Goal: Contribute content

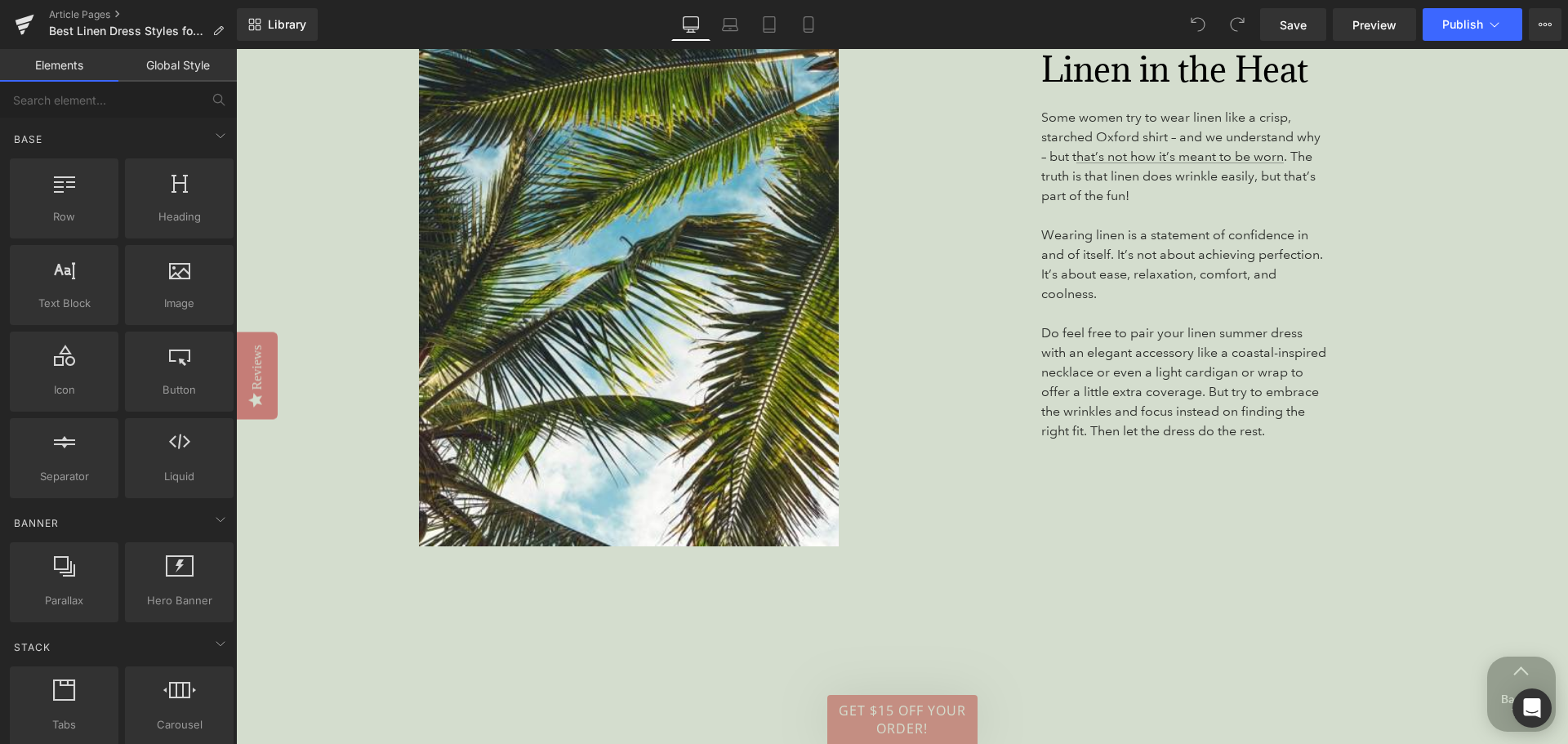
scroll to position [5311, 0]
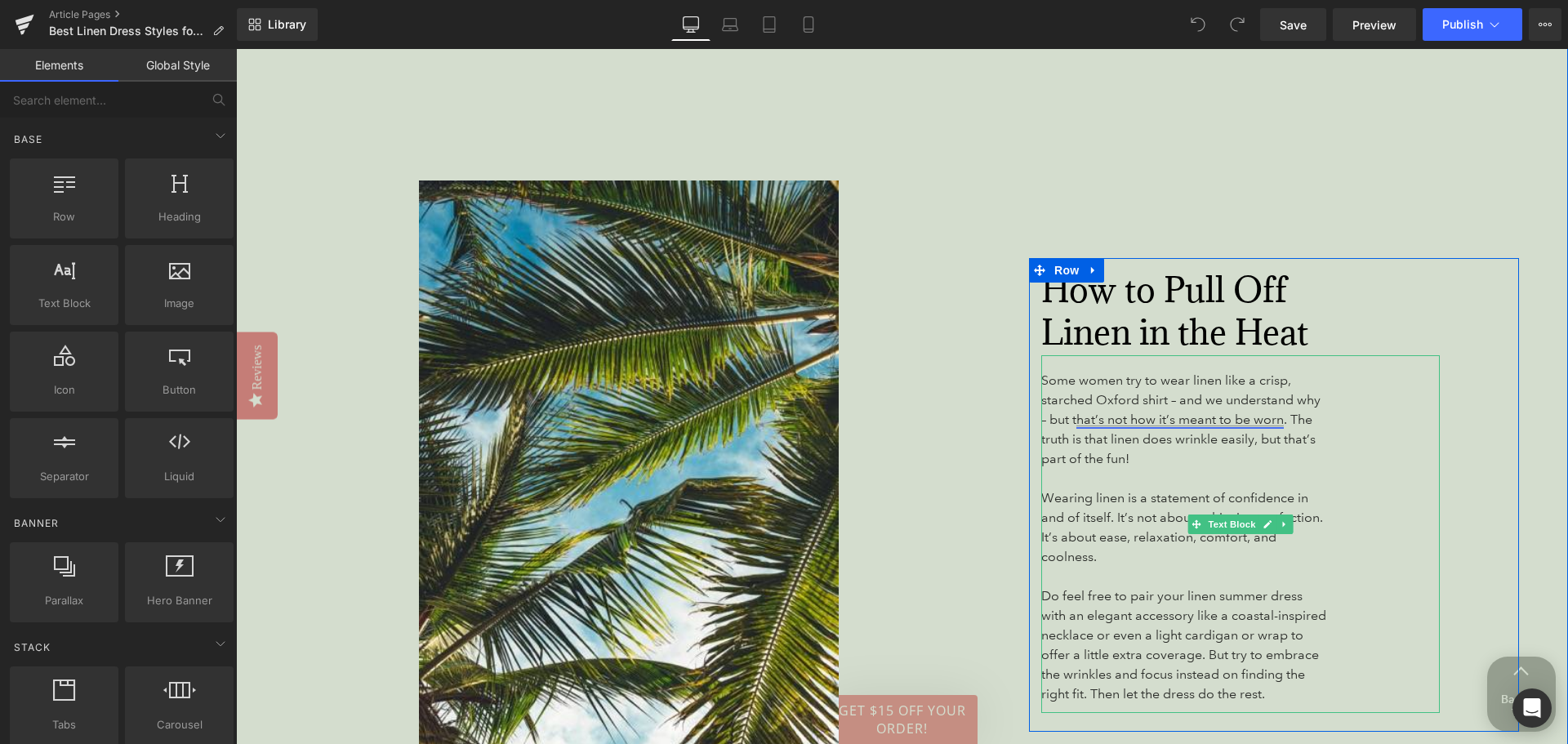
click at [1164, 427] on link "hat’s not how it’s meant to be worn" at bounding box center [1179, 420] width 207 height 16
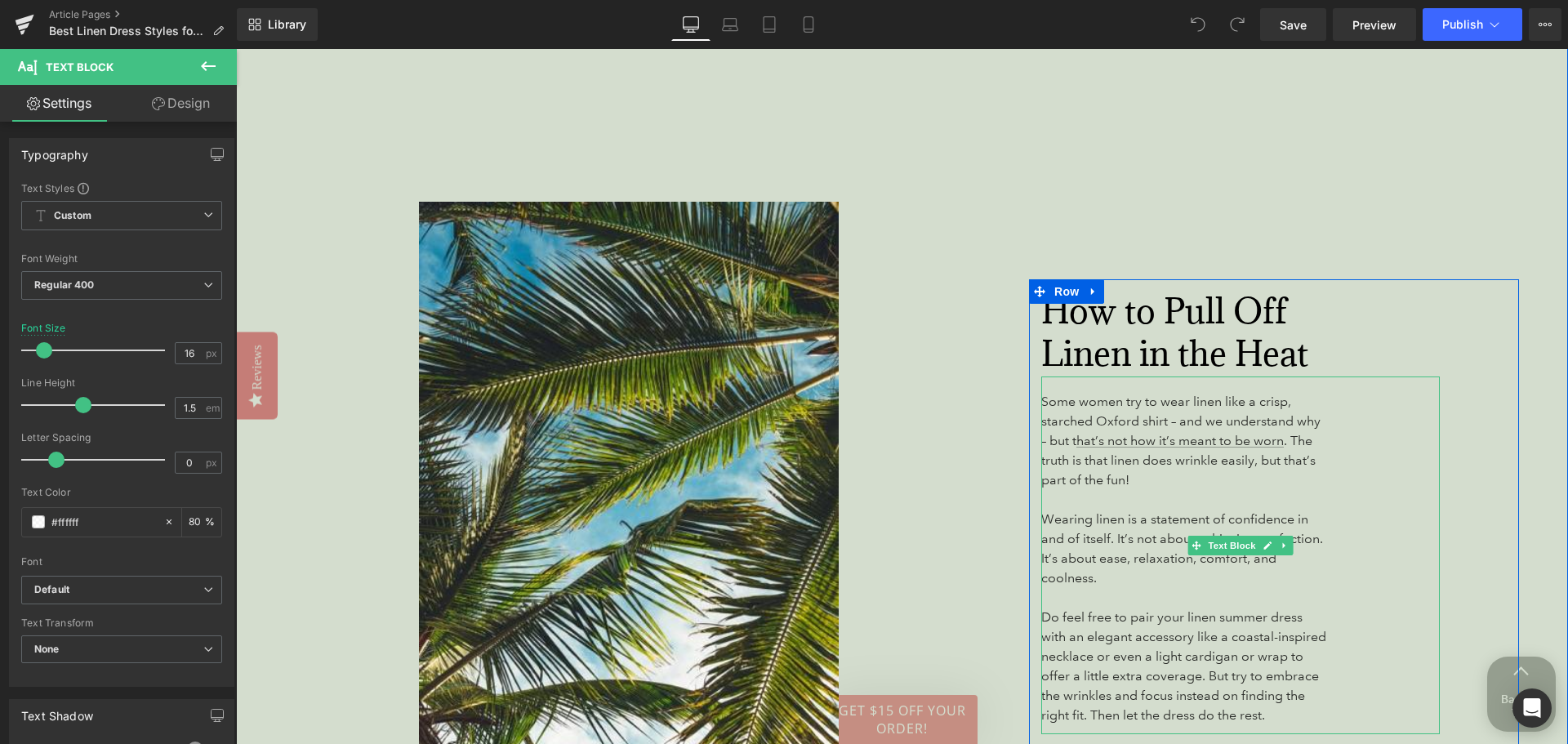
click at [916, 462] on div "How to Pull Off Linen in the Heat Heading Some women try to wear linen like a c…" at bounding box center [1199, 516] width 642 height 1572
click at [1155, 433] on link "hat’s not how it’s meant to be worn" at bounding box center [1179, 441] width 207 height 16
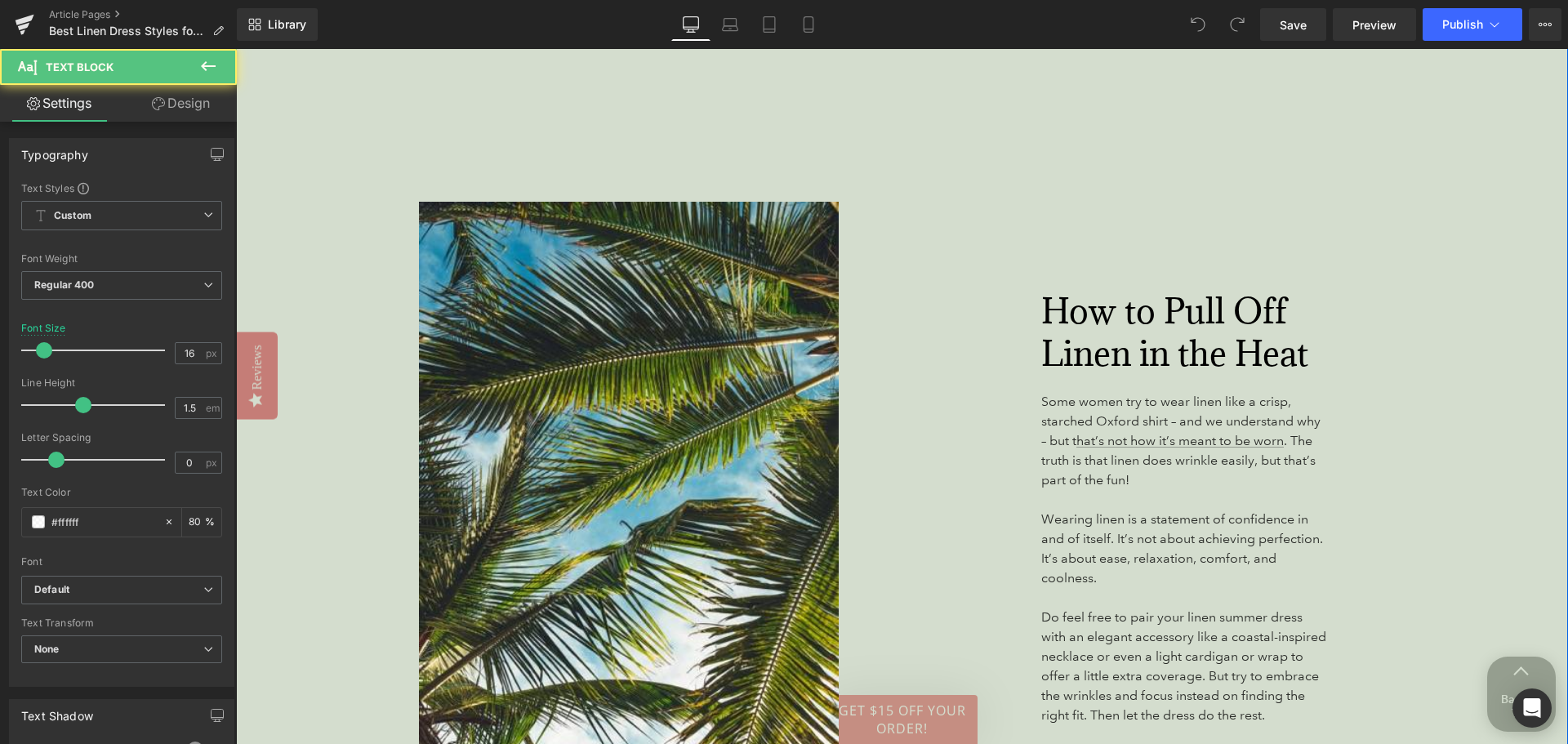
click at [958, 517] on div "How to Pull Off Linen in the Heat Heading Some women try to wear linen like a c…" at bounding box center [1199, 516] width 642 height 1572
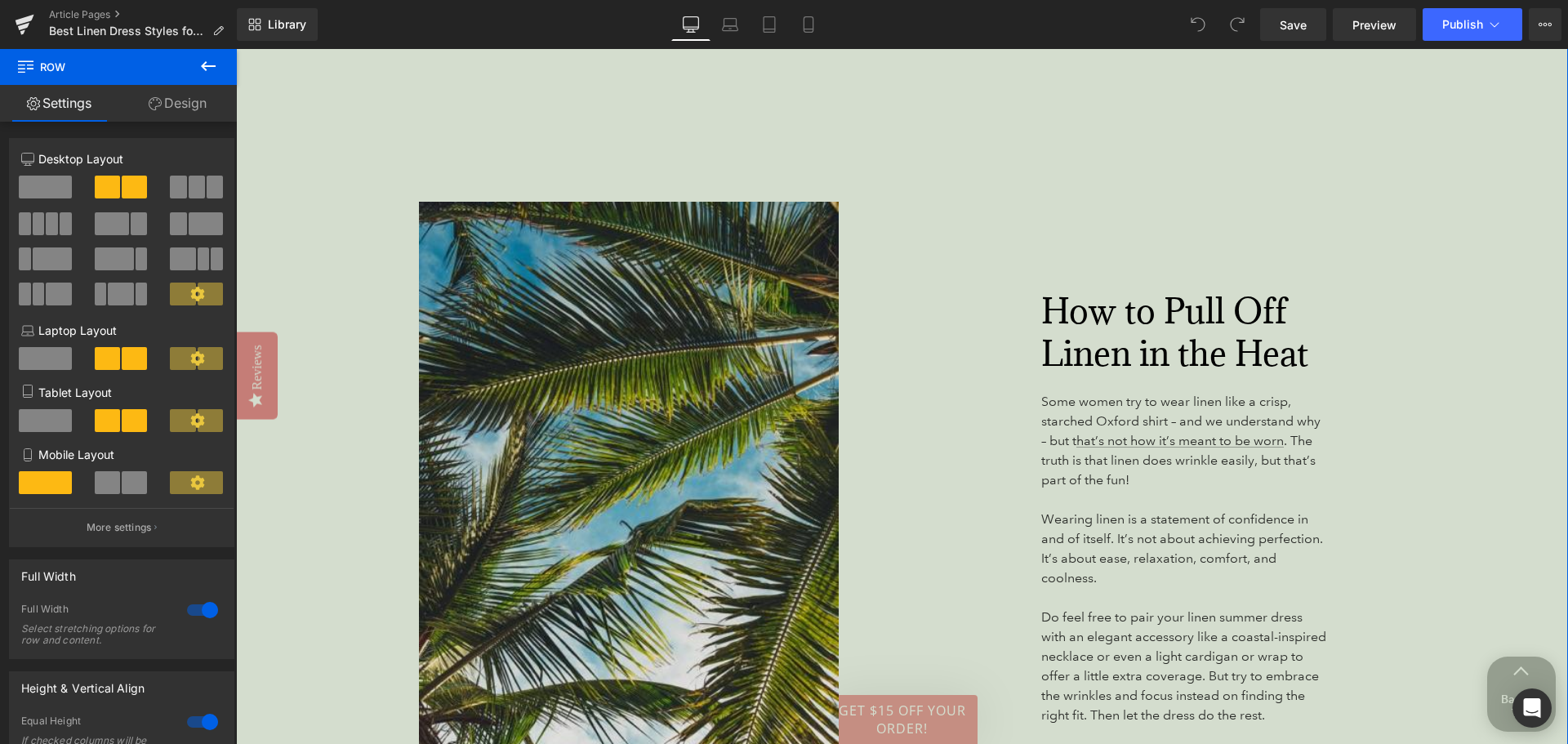
click at [851, 415] on img at bounding box center [563, 516] width 630 height 629
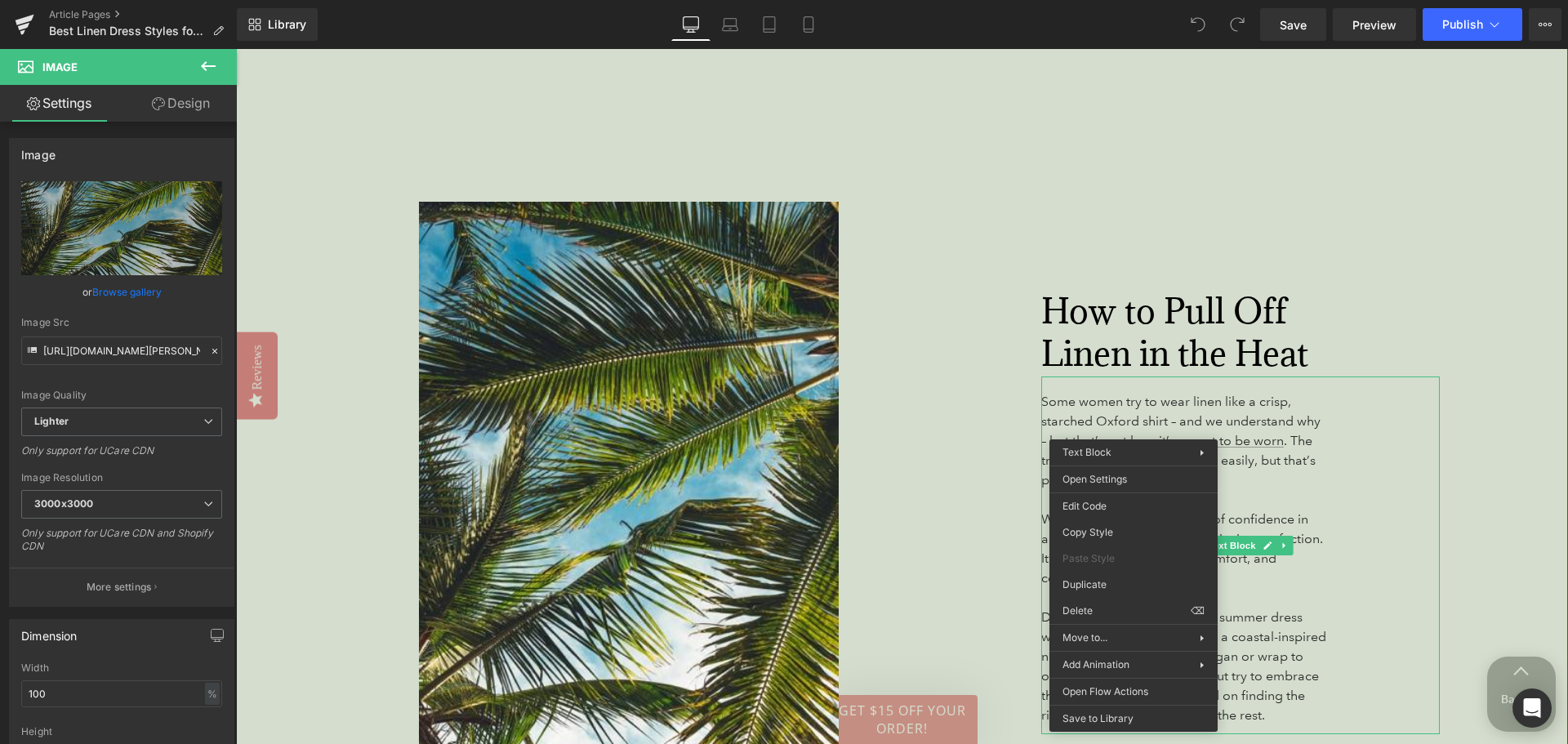
click at [990, 433] on div "How to Pull Off Linen in the Heat Heading Some women try to wear linen like a c…" at bounding box center [1199, 516] width 642 height 1572
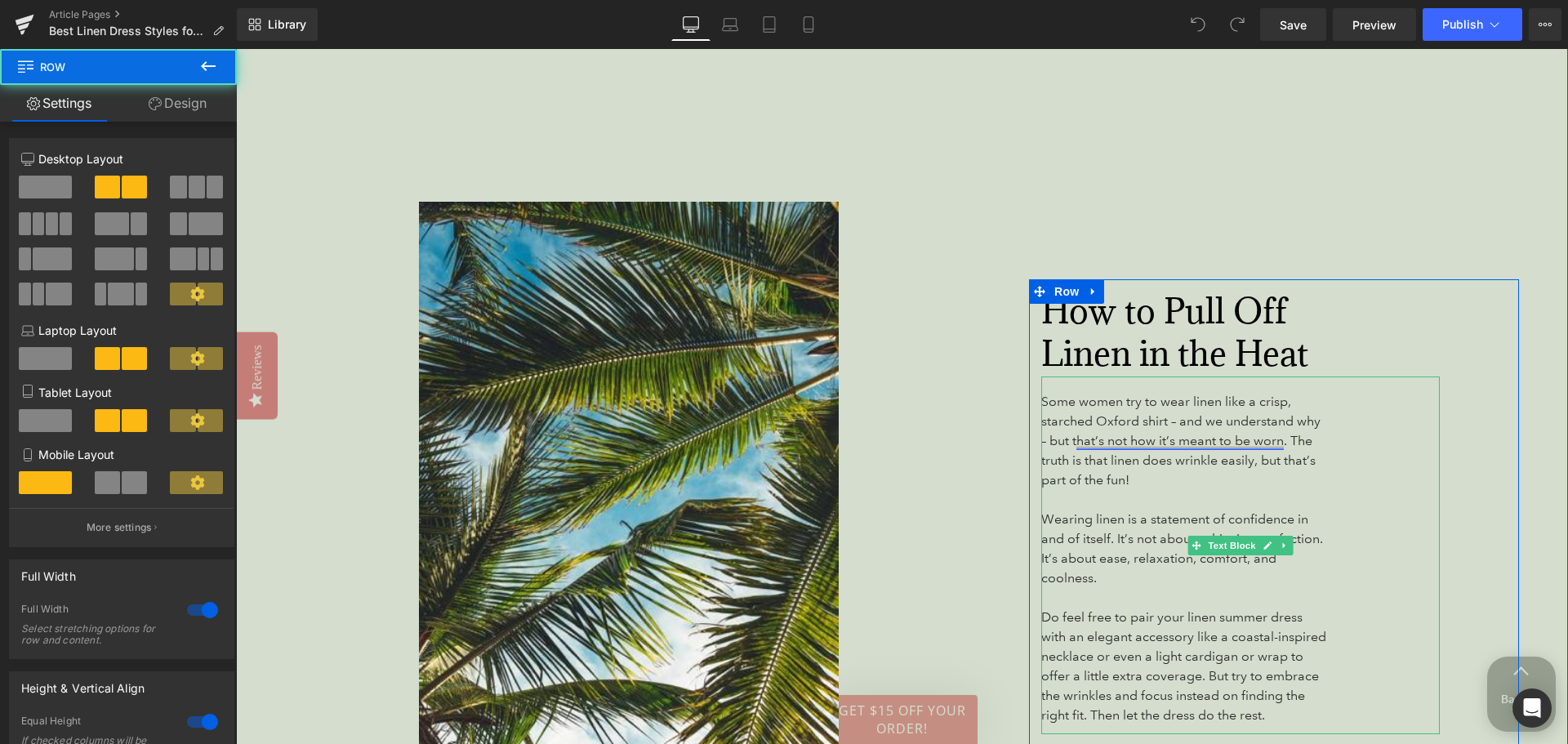
click at [1095, 433] on link "hat’s not how it’s meant to be worn" at bounding box center [1179, 441] width 207 height 16
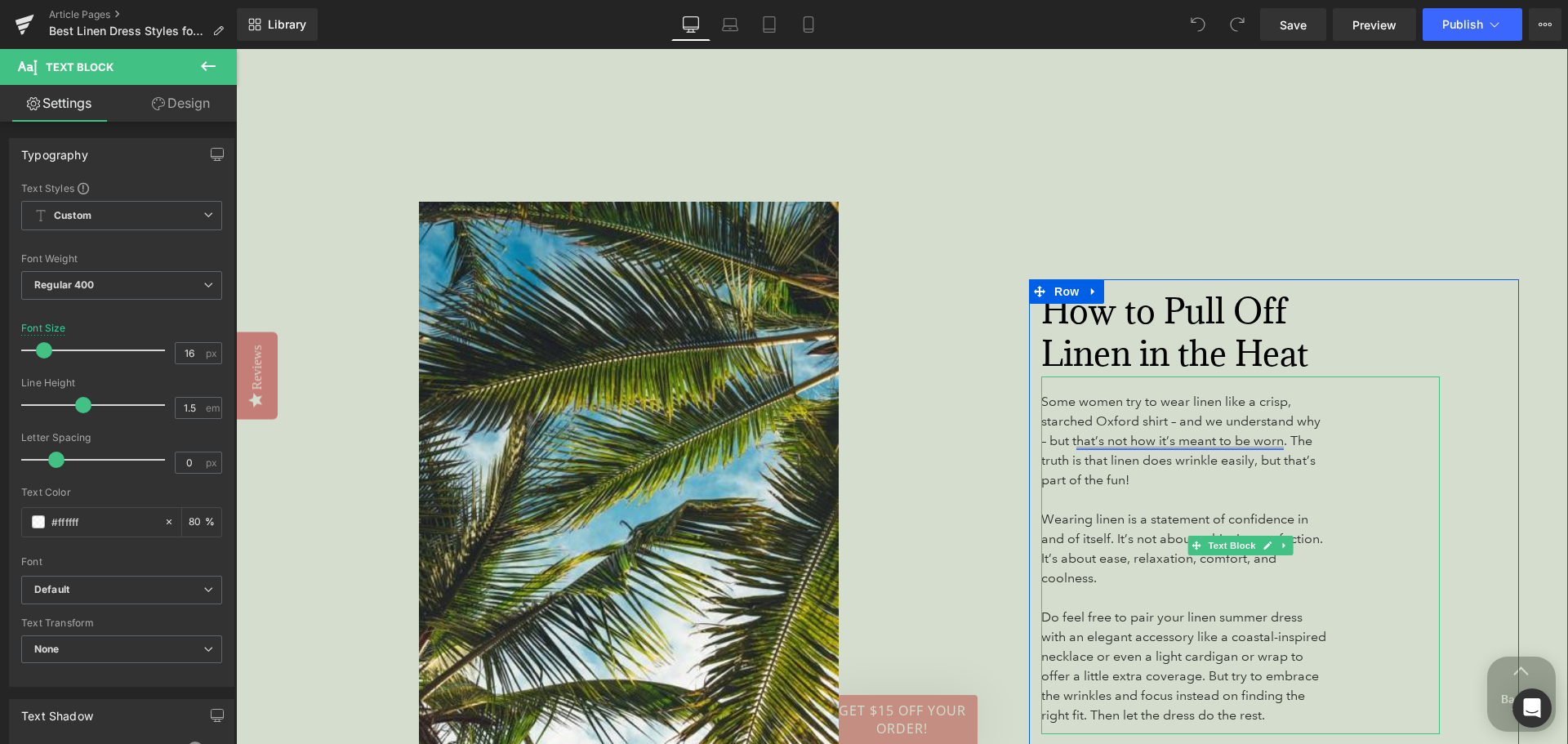
click at [1095, 433] on link "hat’s not how it’s meant to be worn" at bounding box center [1179, 441] width 207 height 16
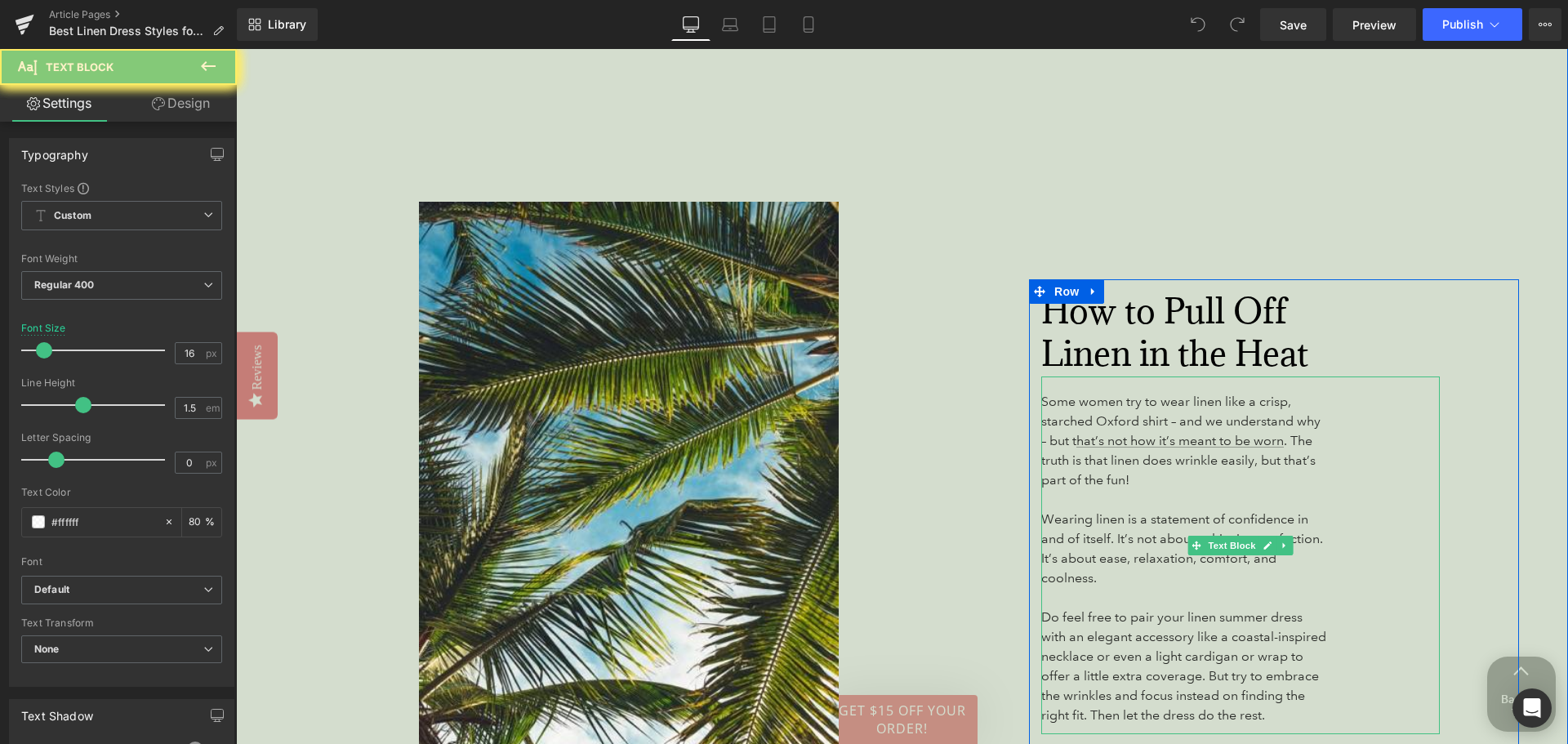
click at [1087, 476] on p "Some women try to wear linen like a crisp, starched Oxford shirt – and we under…" at bounding box center [1183, 442] width 286 height 98
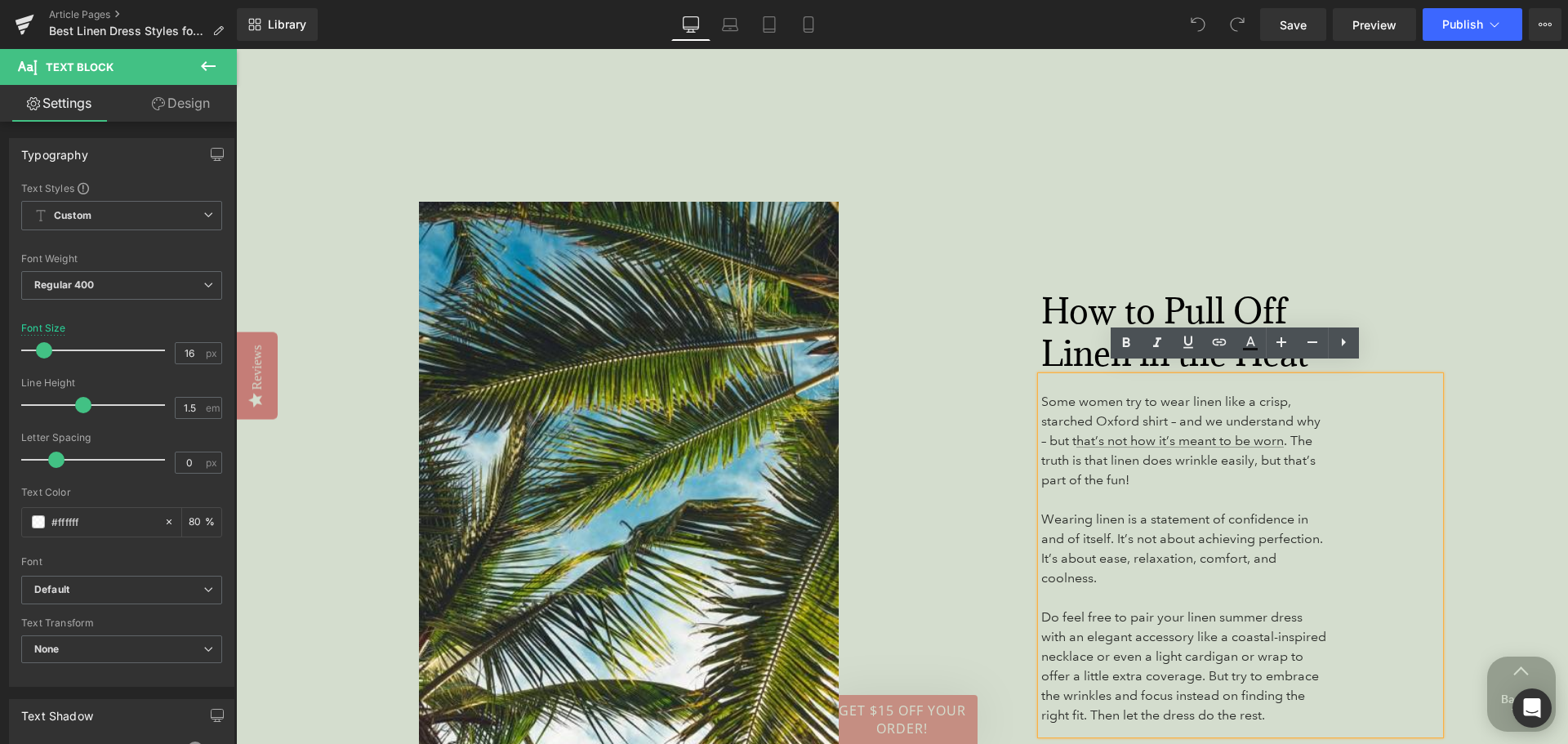
click at [1373, 291] on h2 "How to Pull Off Linen in the Heat" at bounding box center [1210, 333] width 339 height 85
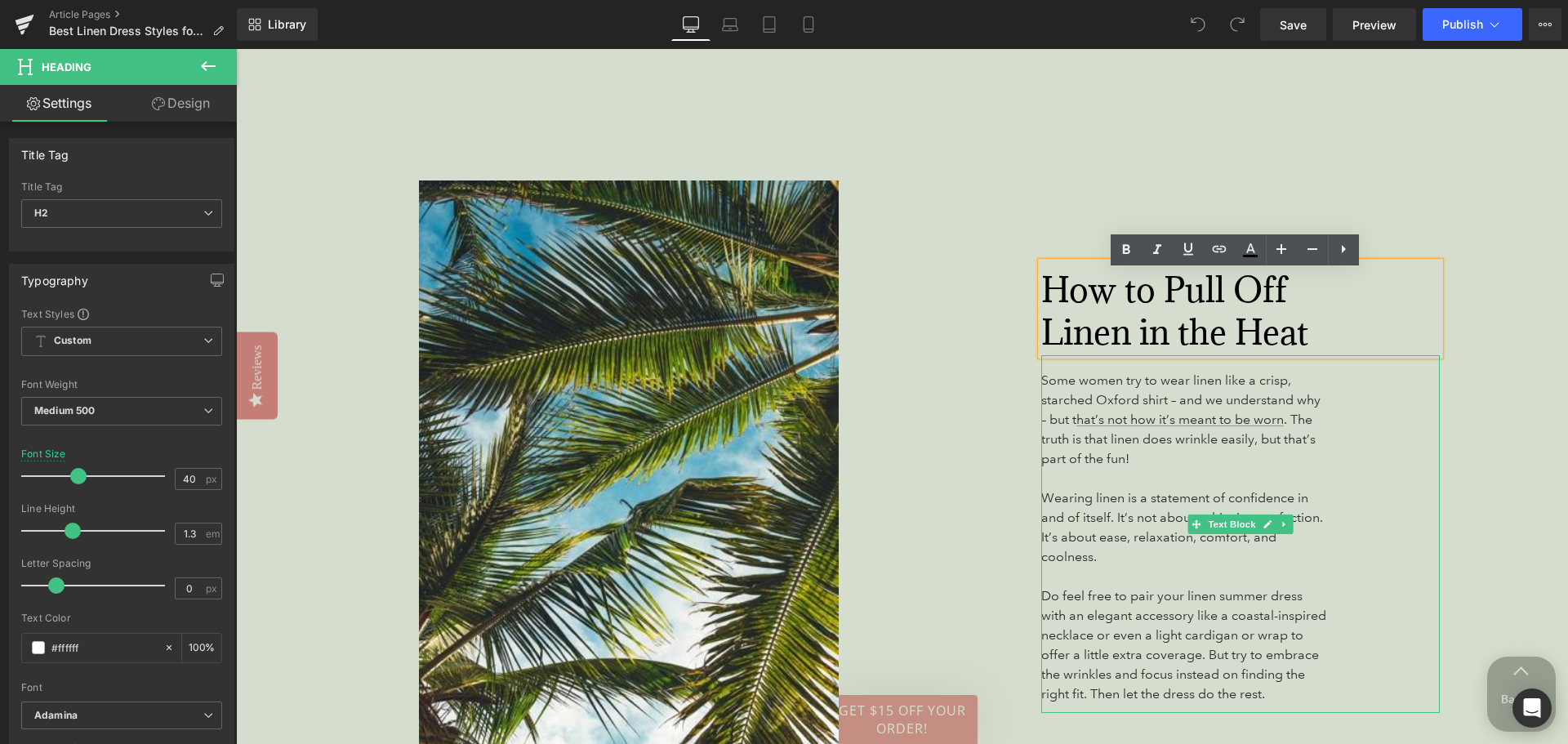
click at [1385, 424] on div "Some women try to wear linen like a crisp, starched Oxford shirt – and we under…" at bounding box center [1240, 534] width 398 height 358
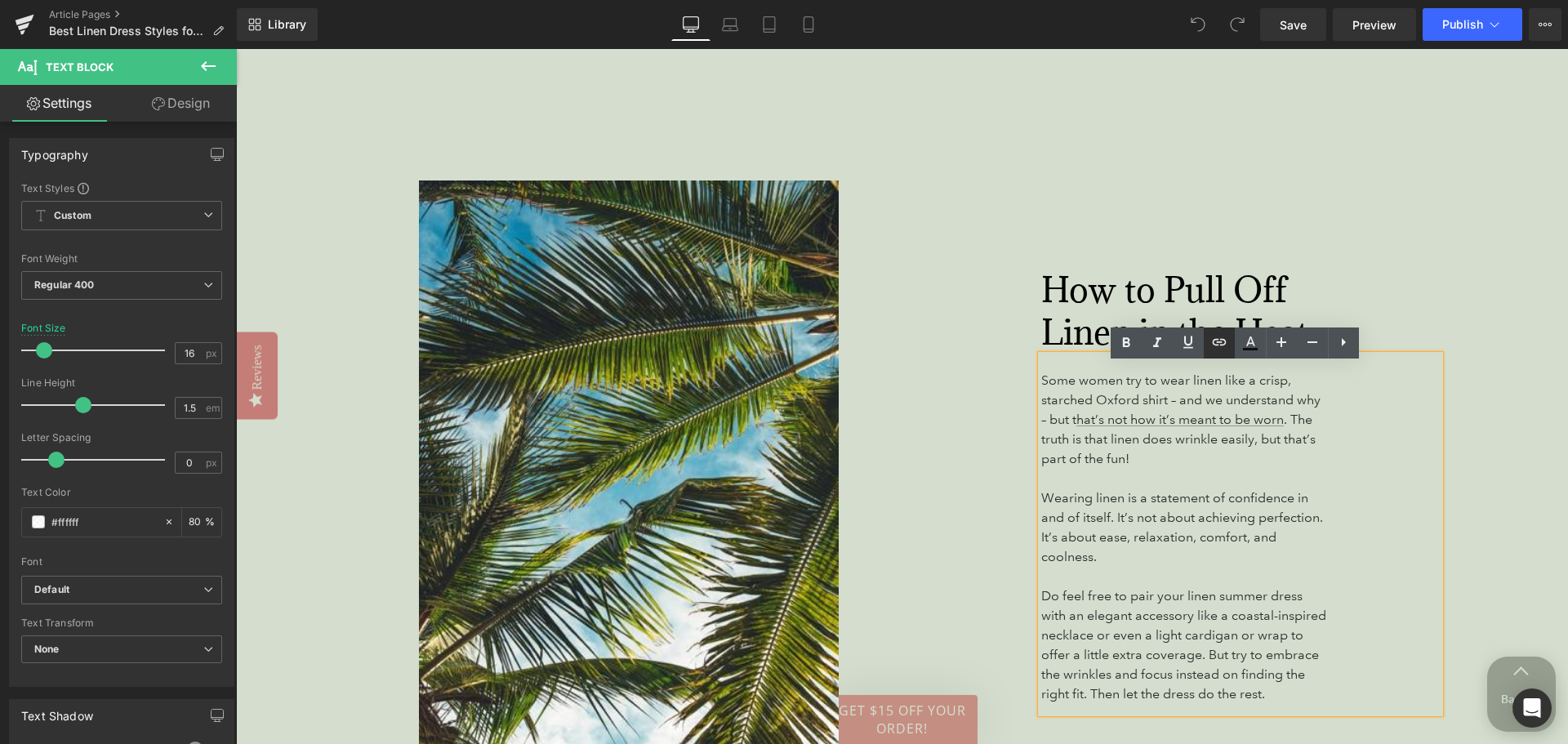
click at [1212, 345] on icon at bounding box center [1220, 343] width 20 height 20
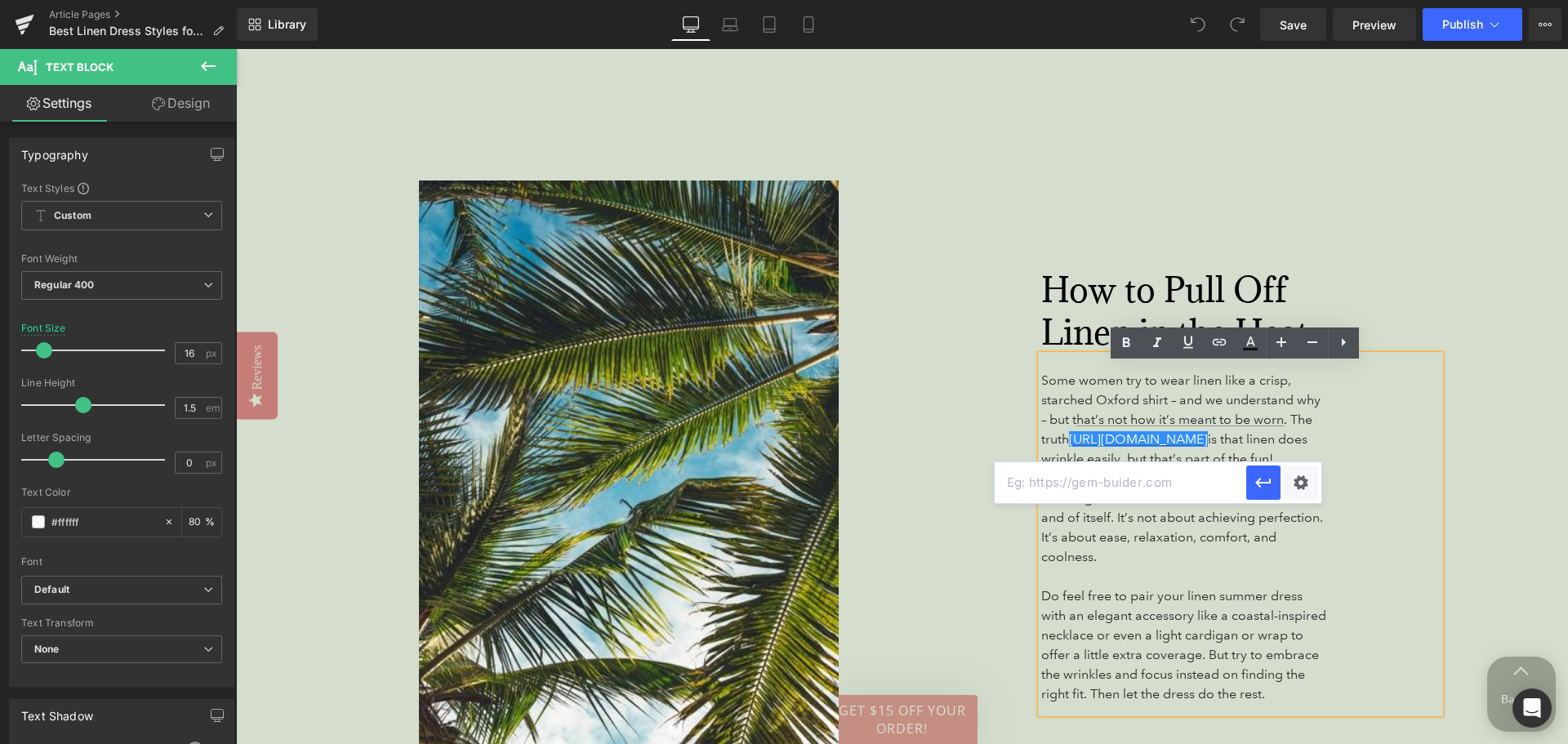
click at [1180, 442] on p "Some women try to wear linen like a crisp, starched Oxford shirt – and we under…" at bounding box center [1183, 420] width 286 height 98
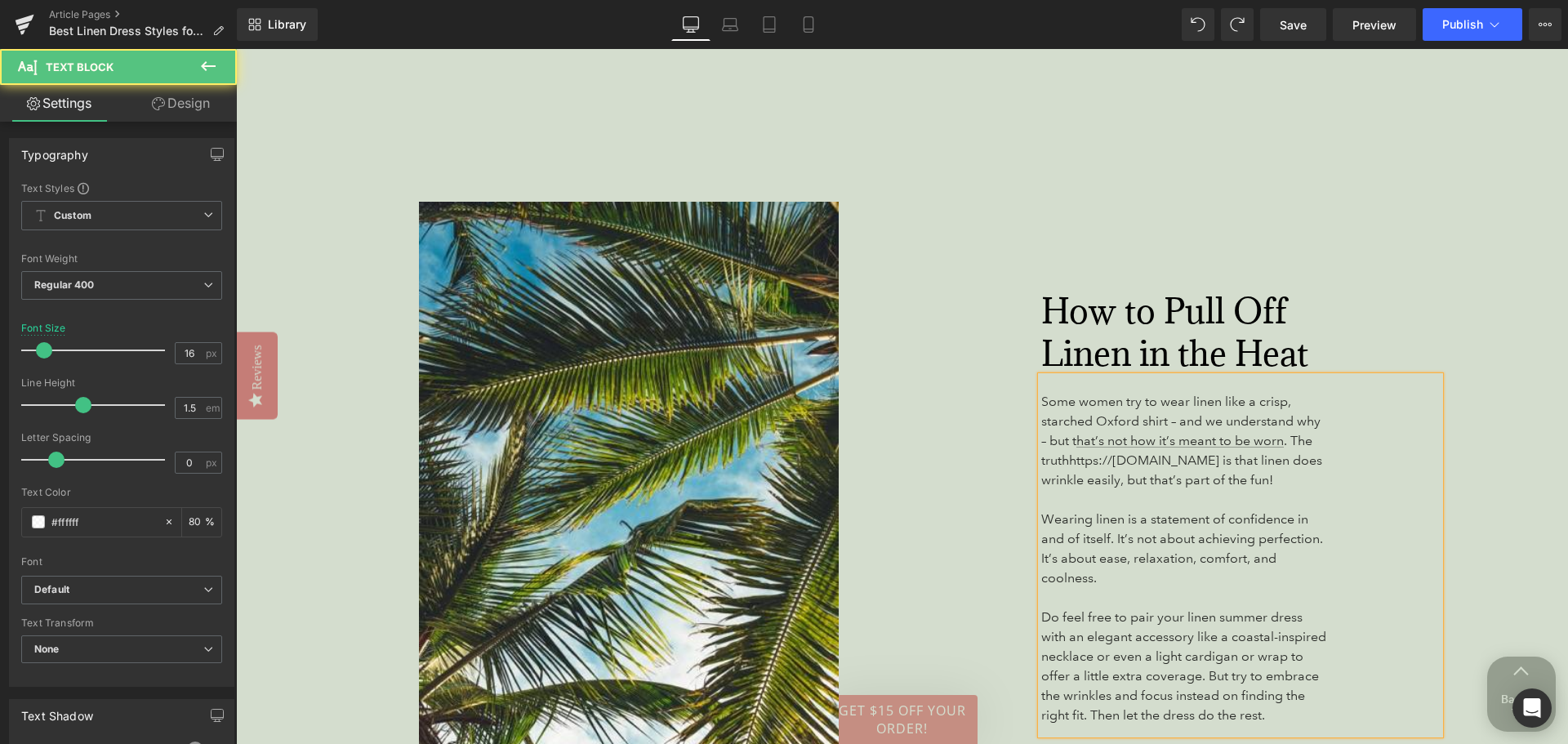
click at [1067, 449] on span "Some women try to wear linen like a crisp, starched Oxford shirt – and we under…" at bounding box center [1181, 441] width 281 height 94
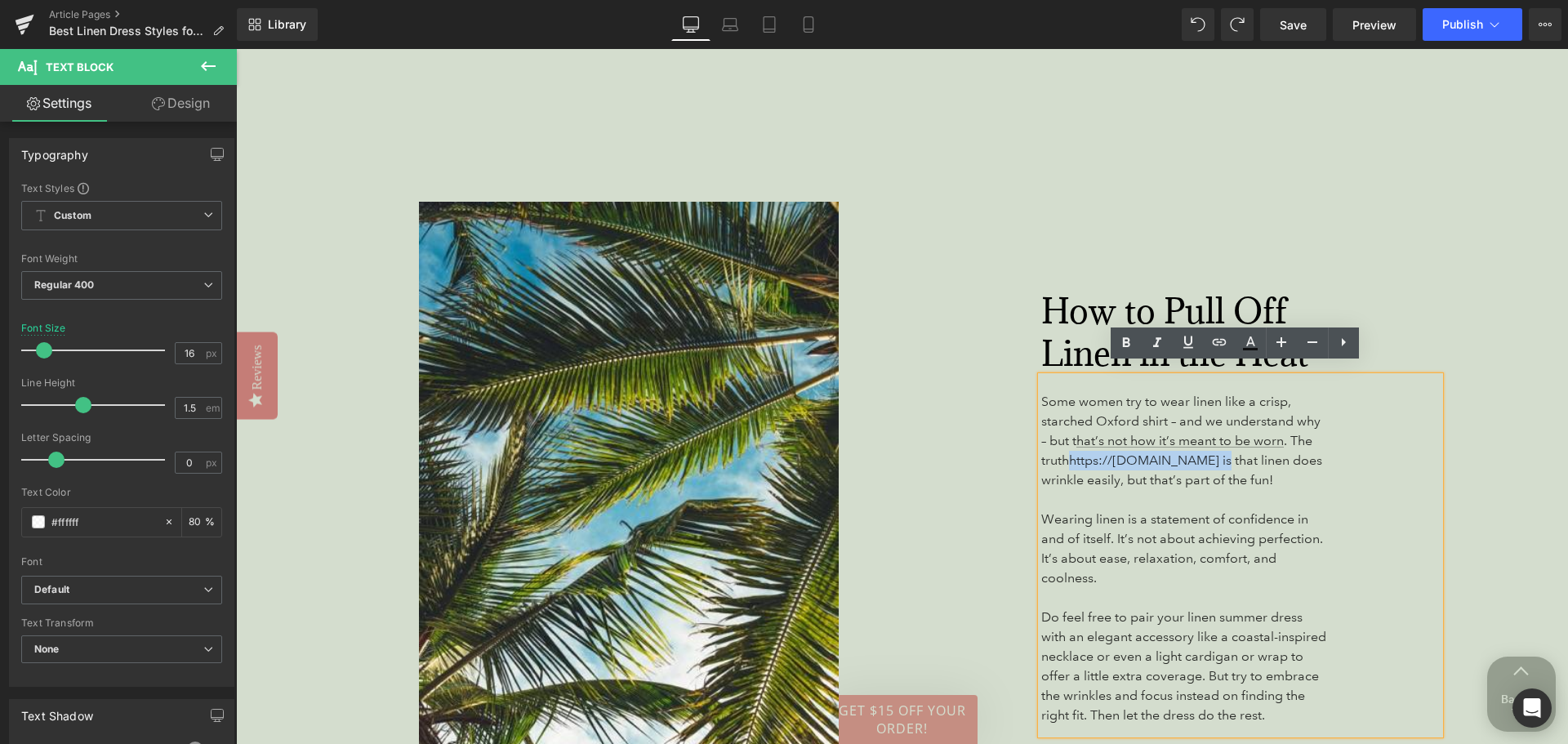
drag, startPoint x: 1061, startPoint y: 449, endPoint x: 1206, endPoint y: 457, distance: 145.2
click at [1206, 457] on p "Some women try to wear linen like a crisp, starched Oxford shirt – and we under…" at bounding box center [1183, 442] width 286 height 98
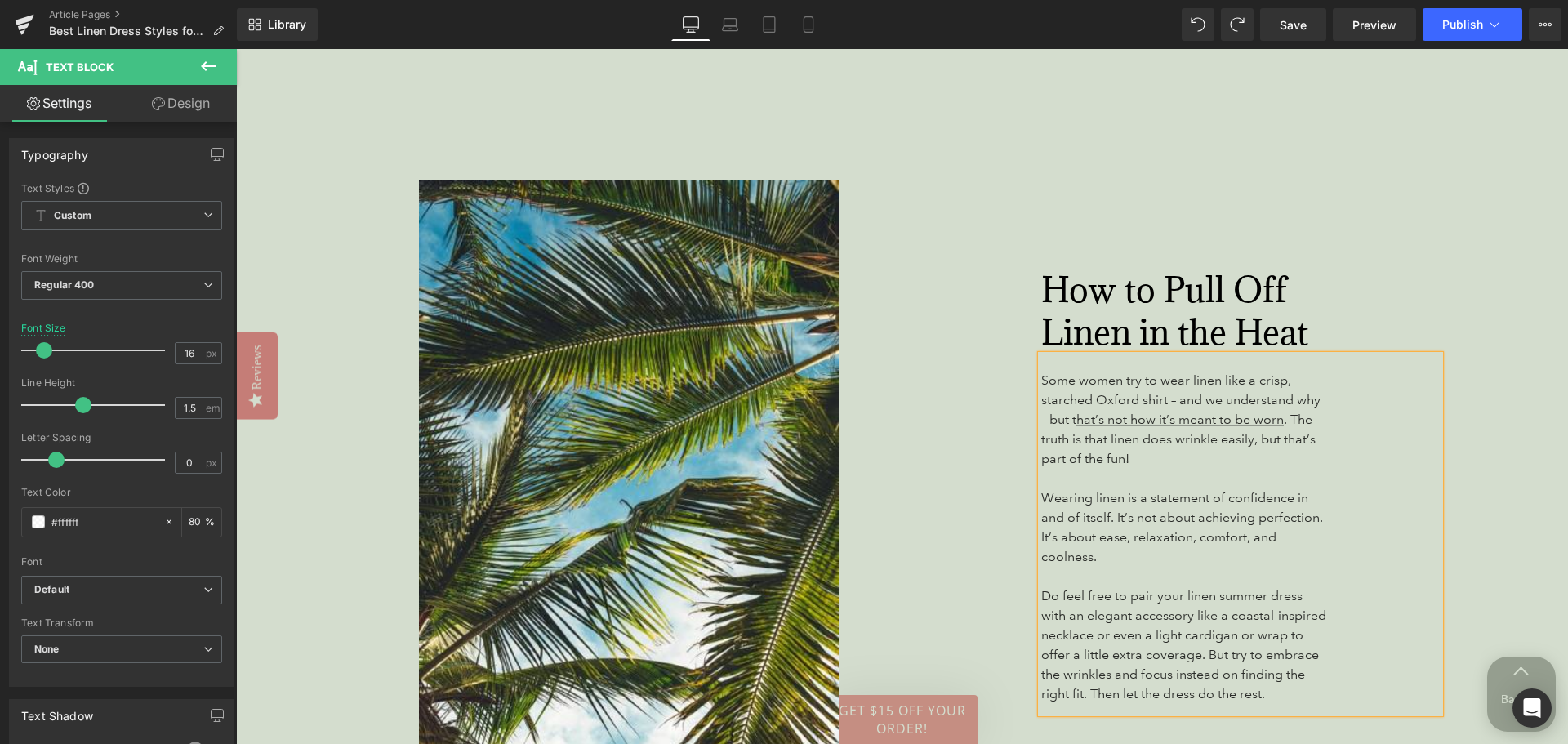
drag, startPoint x: 966, startPoint y: 386, endPoint x: 967, endPoint y: 398, distance: 12.0
click at [966, 385] on div "How to Pull Off Linen in the Heat Heading Some women try to wear linen like a c…" at bounding box center [1199, 496] width 642 height 1572
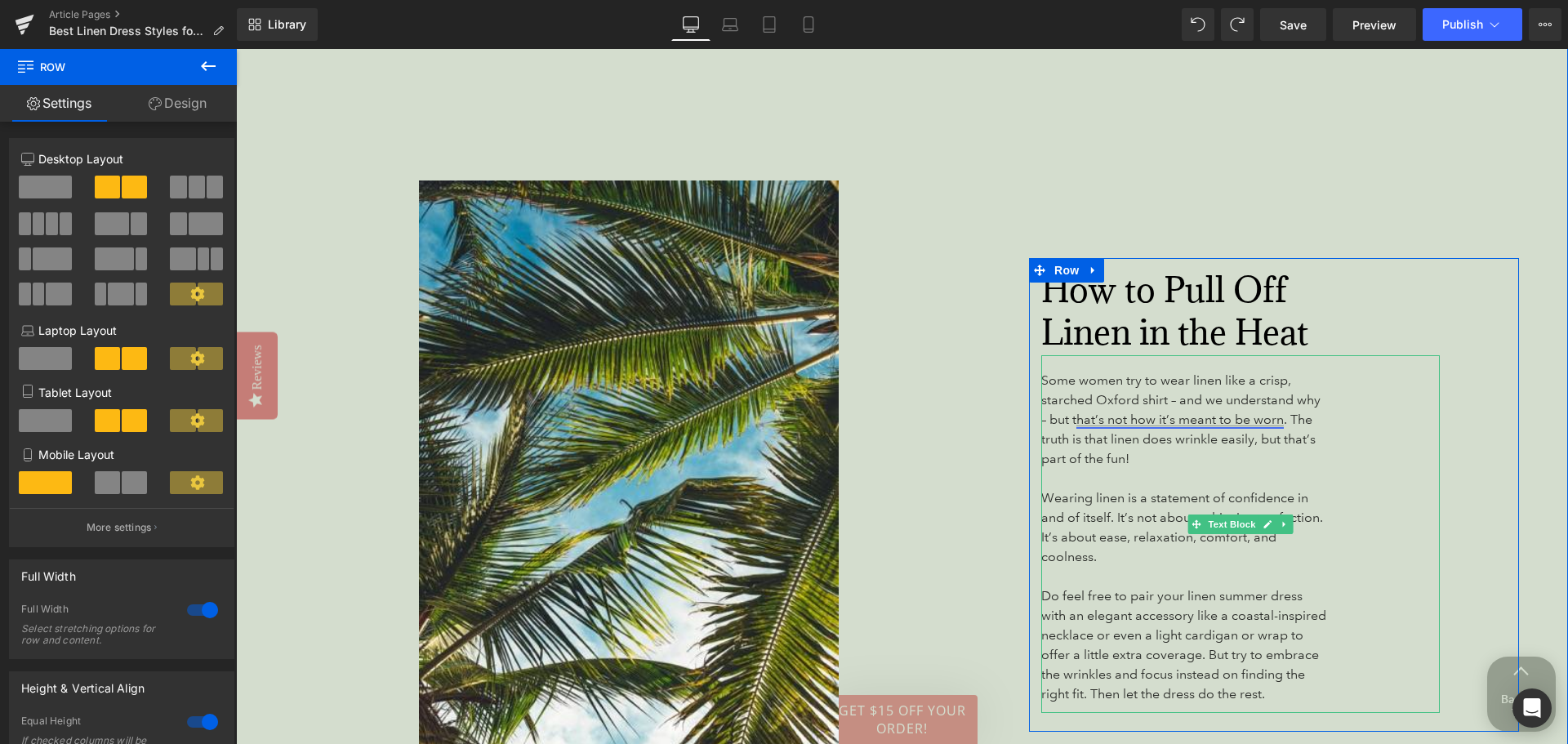
click at [1089, 427] on link "hat’s not how it’s meant to be worn" at bounding box center [1179, 420] width 207 height 16
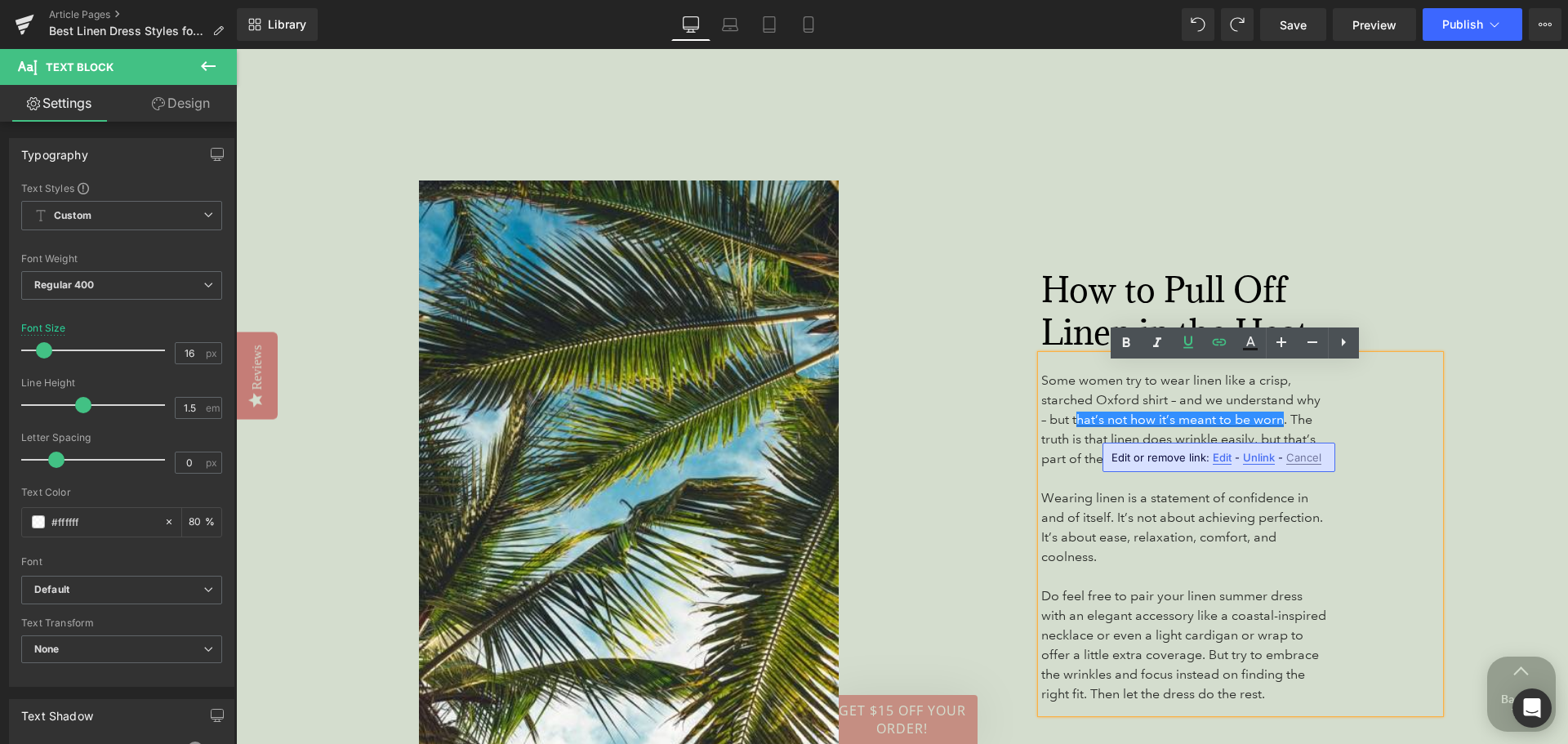
click at [1223, 462] on span "Edit" at bounding box center [1222, 458] width 19 height 14
click at [1147, 471] on input "Some women try to wear linen like a crisp, starched Oxford shirt – and we under…" at bounding box center [1121, 463] width 251 height 41
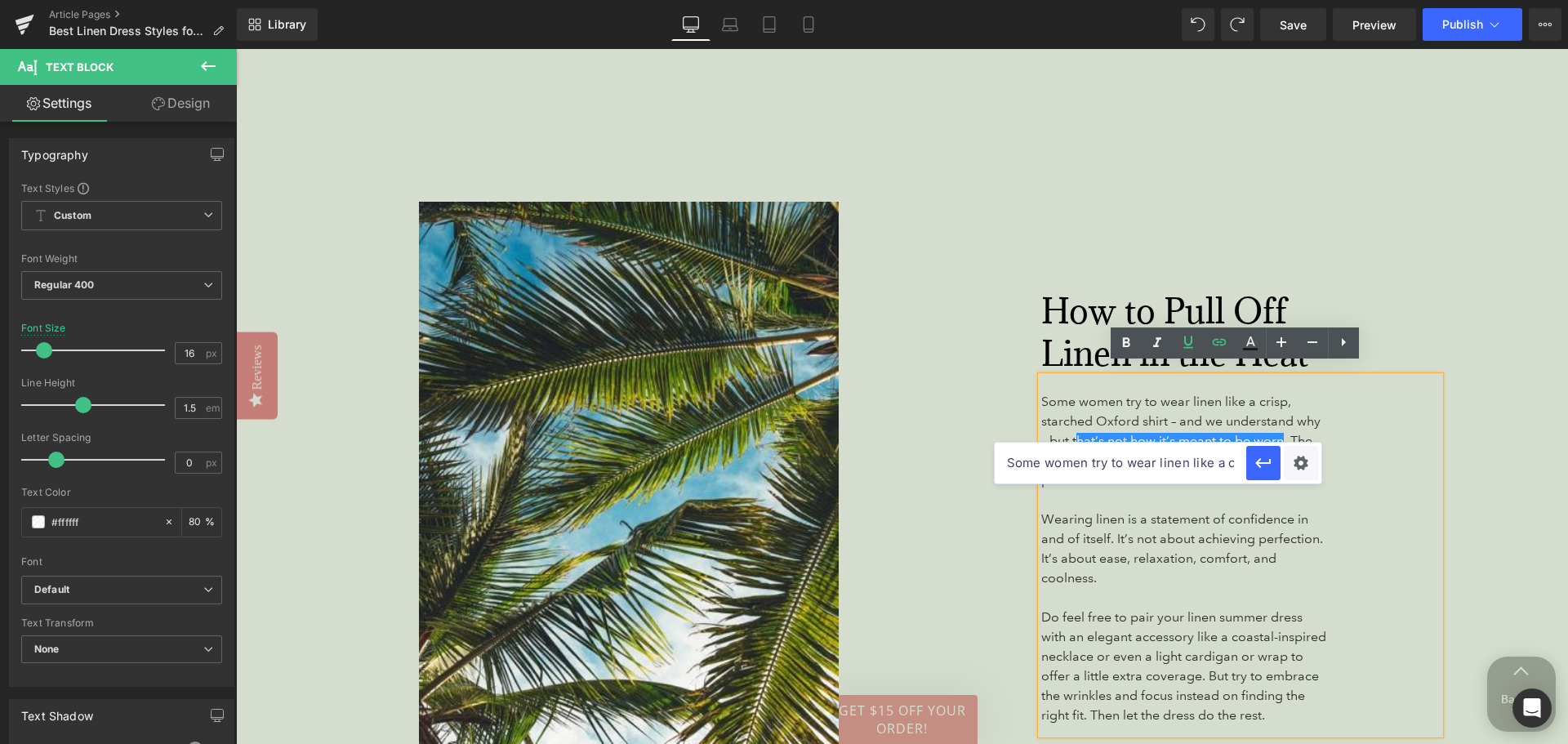
click at [1160, 468] on input "Some women try to wear linen like a crisp, starched Oxford shirt – and we under…" at bounding box center [1121, 463] width 251 height 41
paste input "https://www.theguardian.com/fashion/2022/jun/10/wrinkle-free-linen-good-luck-wi…"
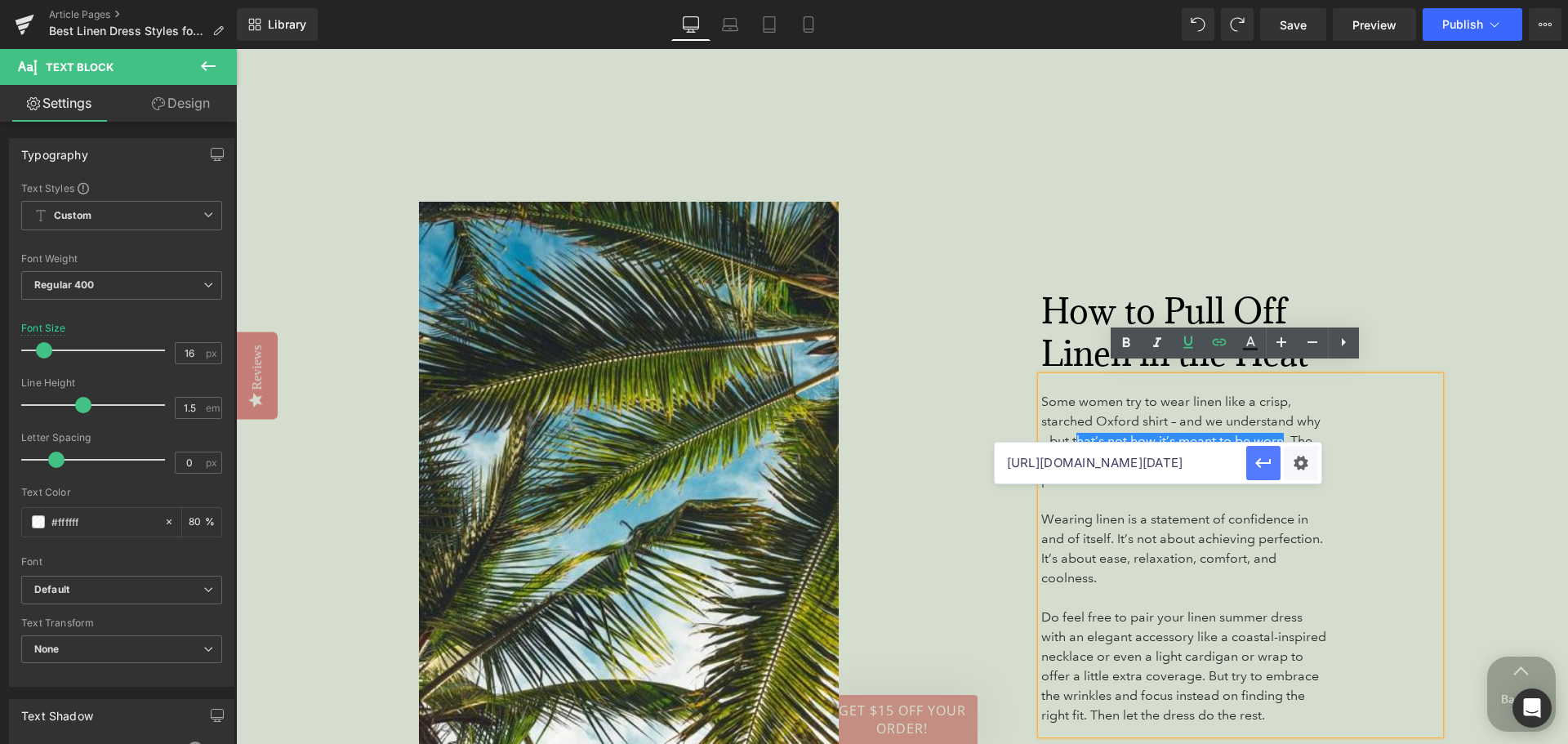
type input "https://www.theguardian.com/fashion/2022/jun/10/wrinkle-free-linen-good-luck-wi…"
click at [1272, 470] on icon "button" at bounding box center [1264, 463] width 20 height 20
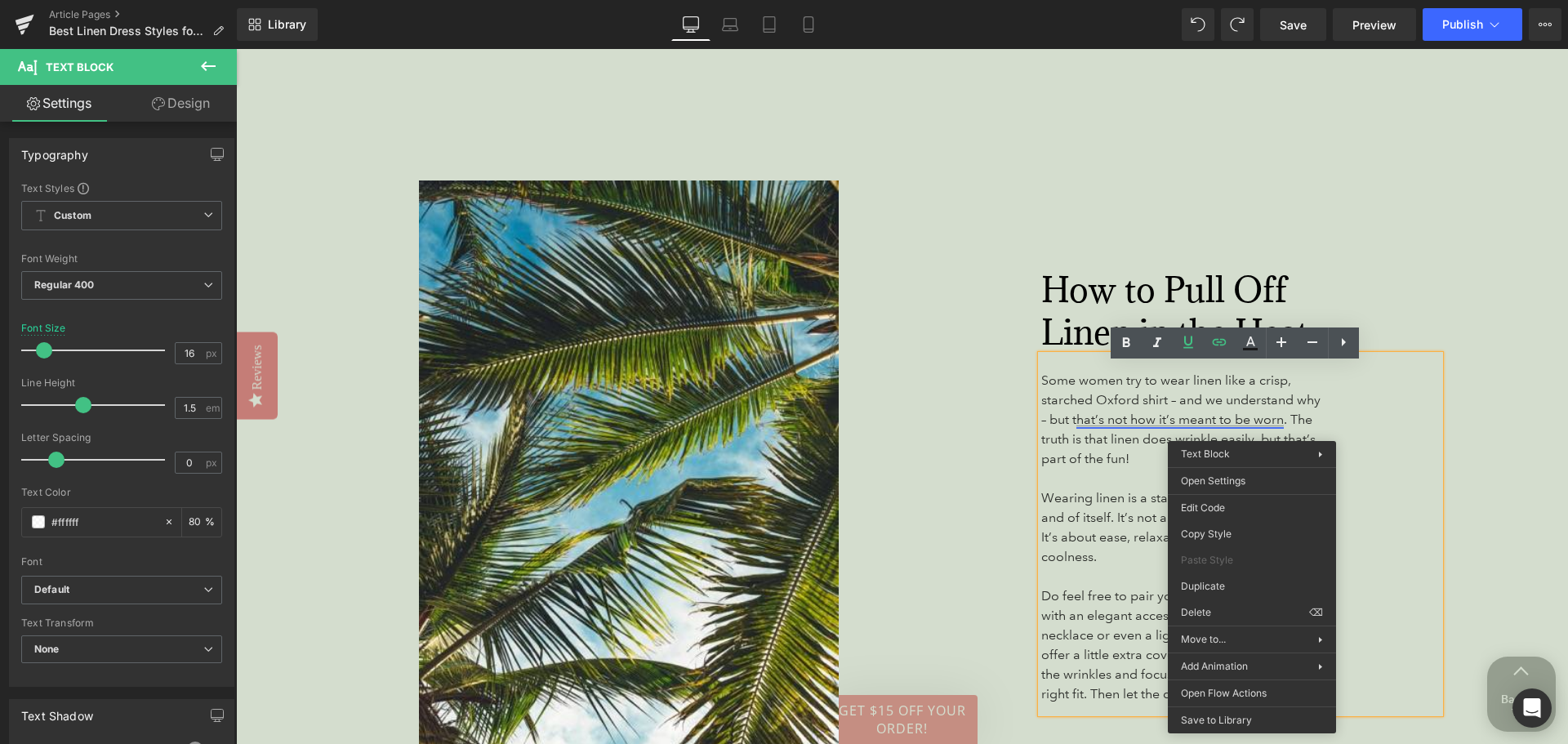
click at [1148, 427] on link "hat’s not how it’s meant to be worn" at bounding box center [1179, 420] width 207 height 16
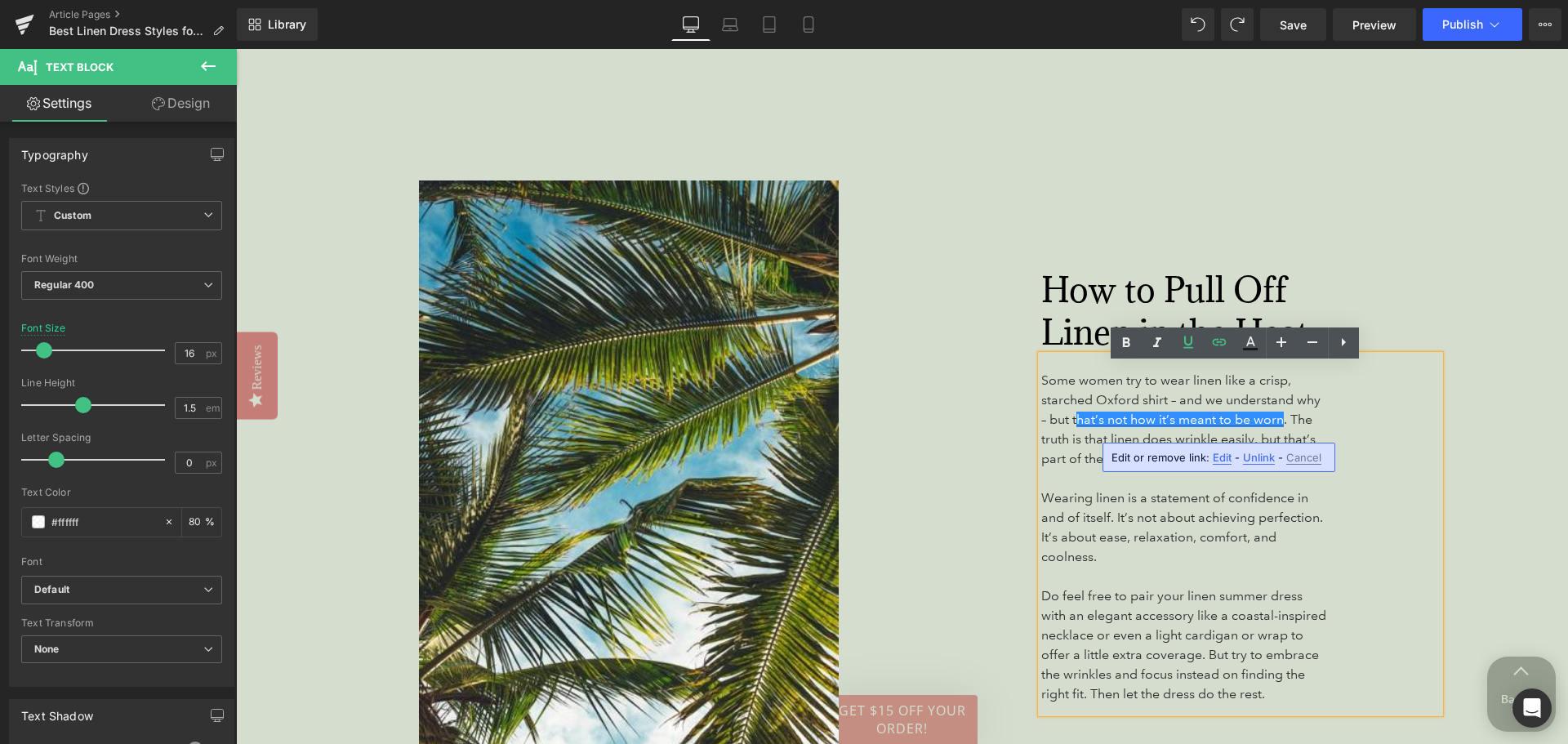
click at [1220, 457] on span "Edit" at bounding box center [1222, 458] width 19 height 14
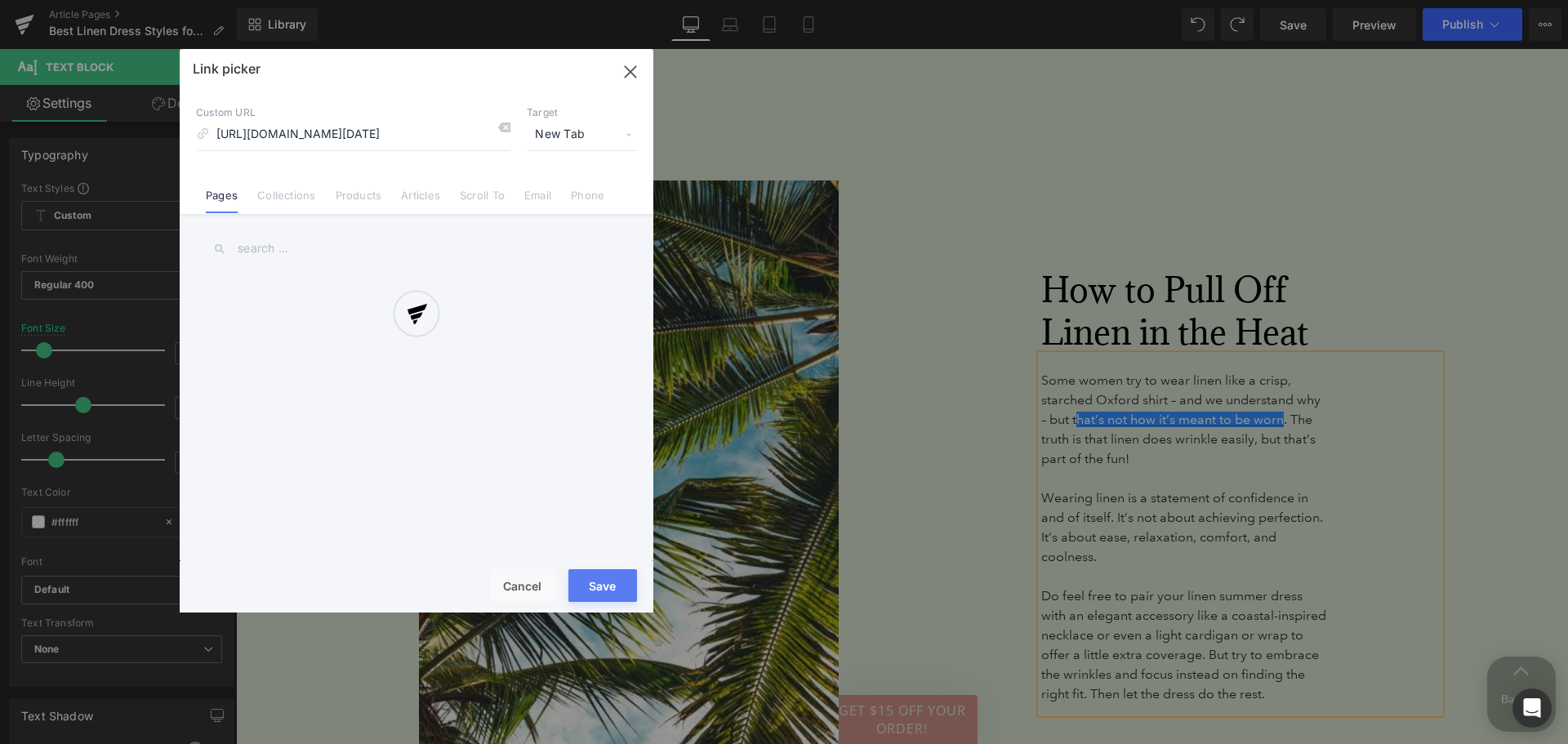
click at [1288, 0] on div "Text Color Highlight Color #333333 Edit or remove link: Edit - Unlink - Cancel …" at bounding box center [784, 0] width 1568 height 0
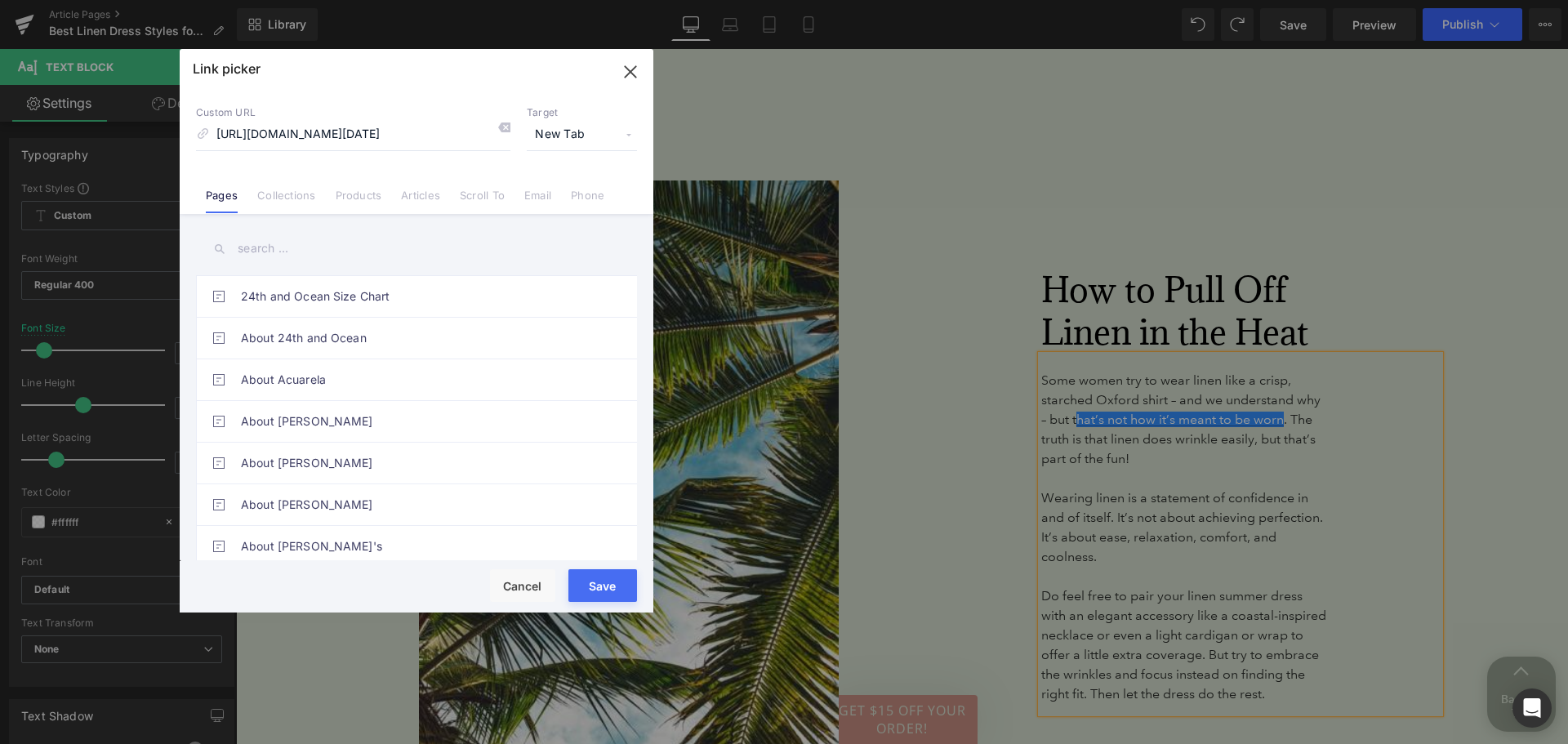
click at [565, 130] on span "New Tab" at bounding box center [582, 135] width 110 height 31
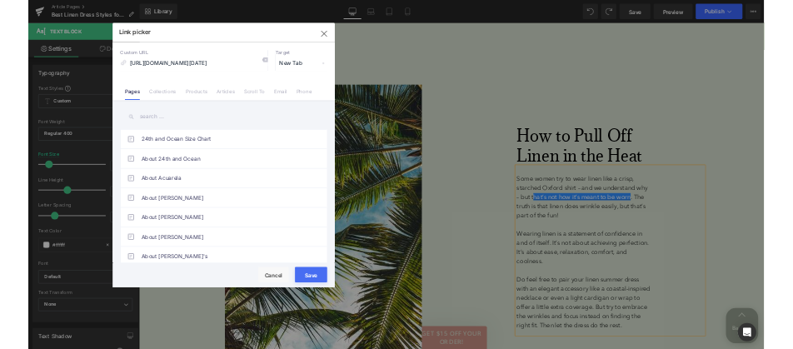
scroll to position [0, 0]
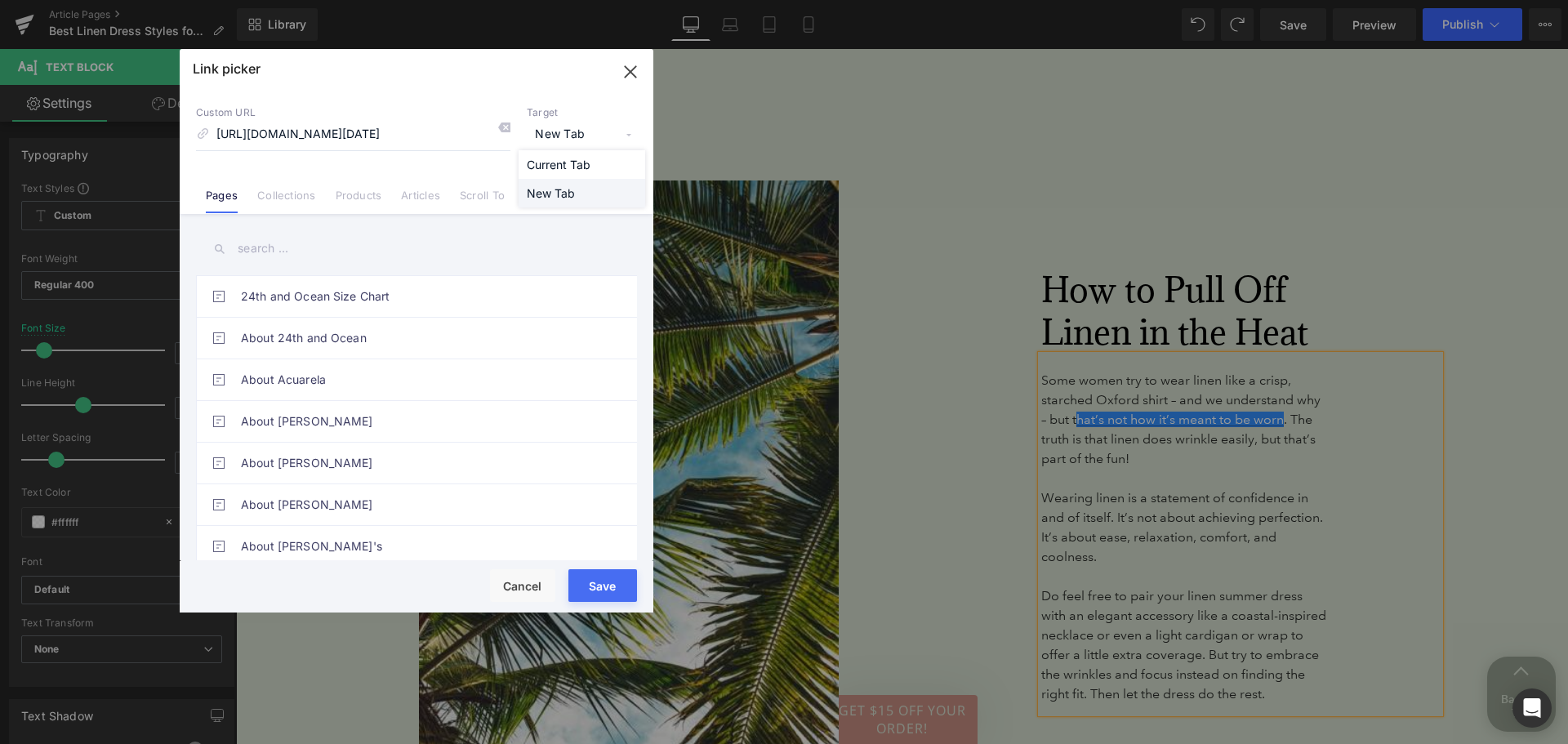
click at [576, 190] on li "New Tab" at bounding box center [582, 192] width 127 height 28
drag, startPoint x: 621, startPoint y: 589, endPoint x: 384, endPoint y: 540, distance: 242.0
click at [621, 589] on button "Save" at bounding box center [602, 585] width 69 height 32
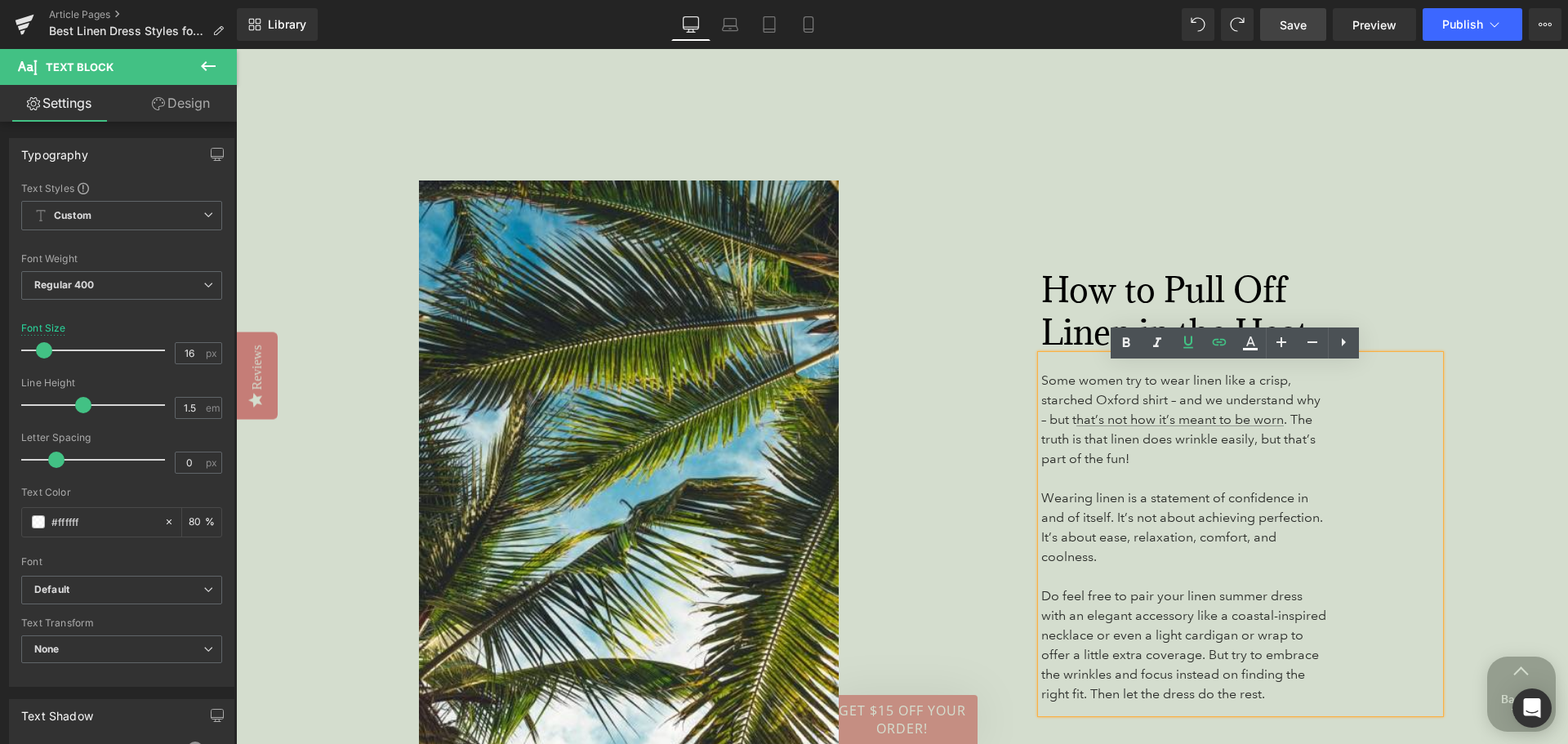
click at [1294, 25] on span "Save" at bounding box center [1293, 25] width 26 height 17
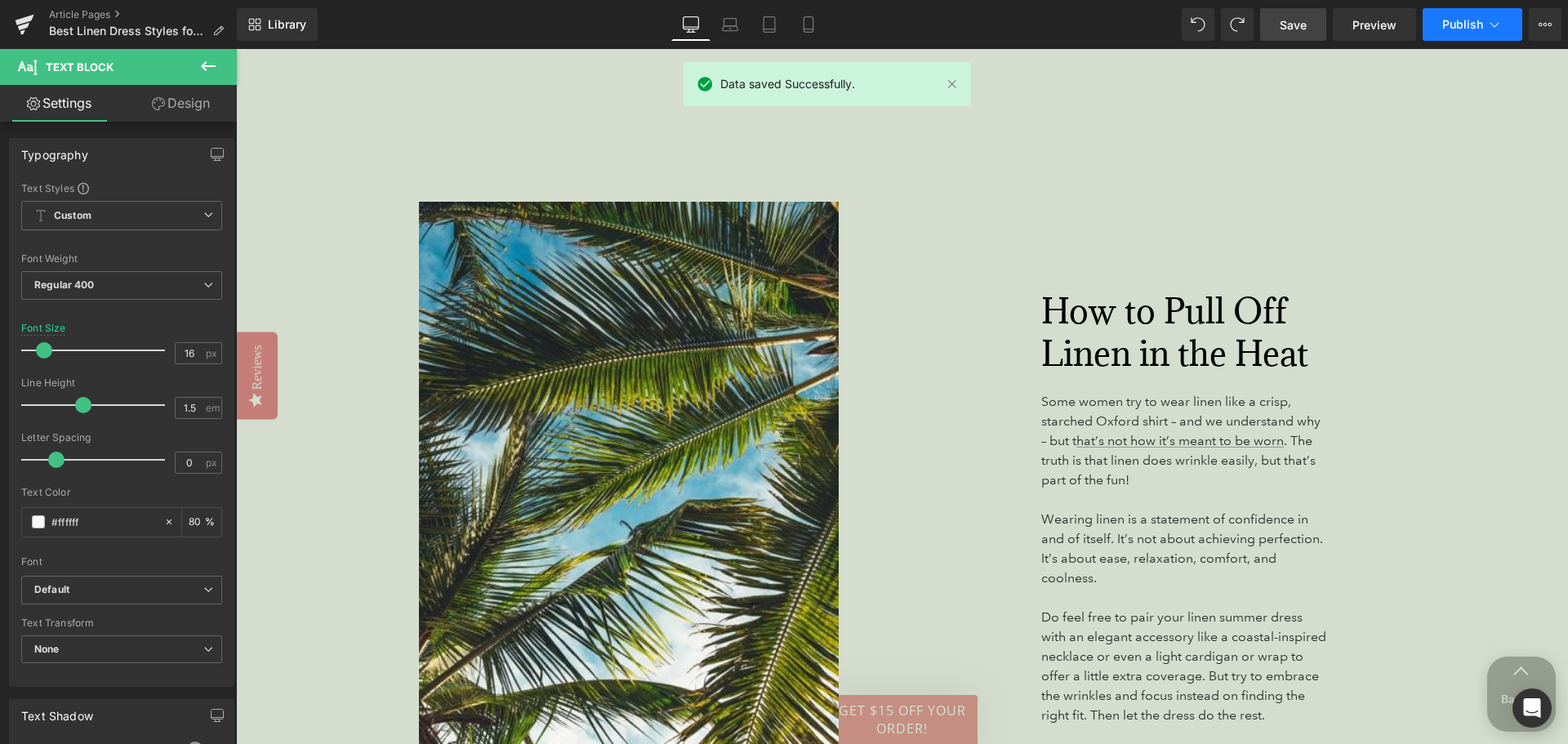
click at [1464, 20] on span "Publish" at bounding box center [1463, 24] width 41 height 13
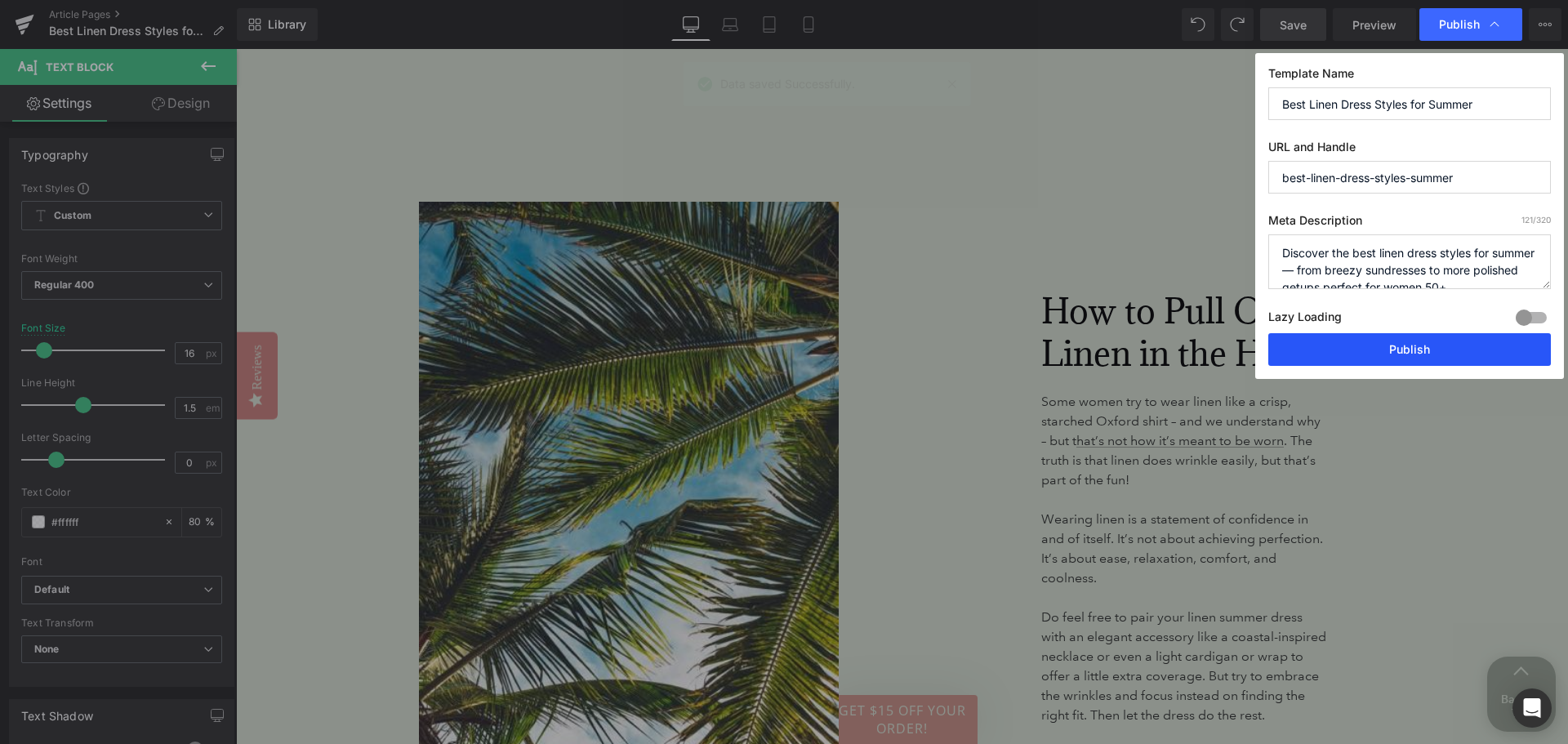
click at [1363, 354] on button "Publish" at bounding box center [1410, 349] width 283 height 32
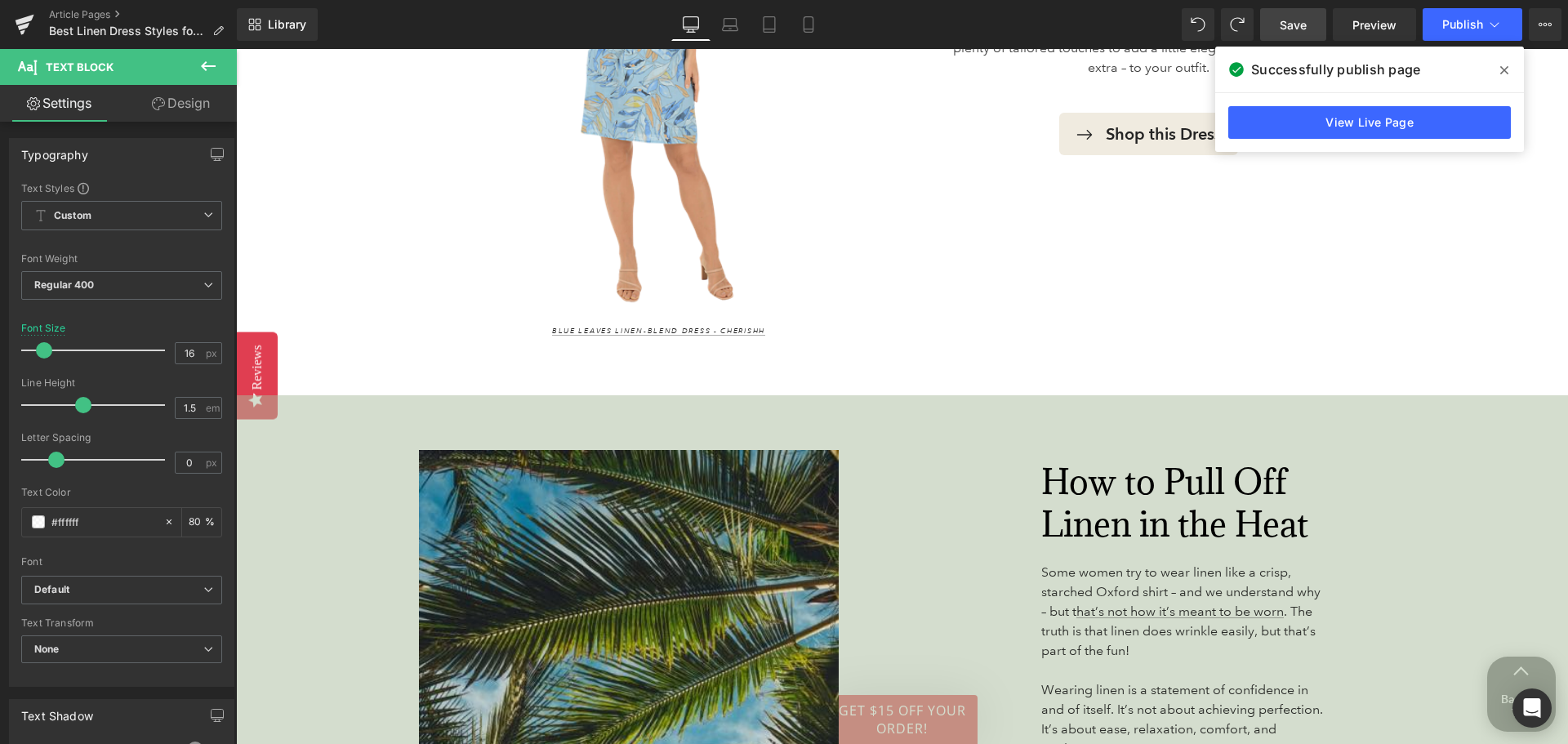
scroll to position [4183, 0]
